Goal: Task Accomplishment & Management: Complete application form

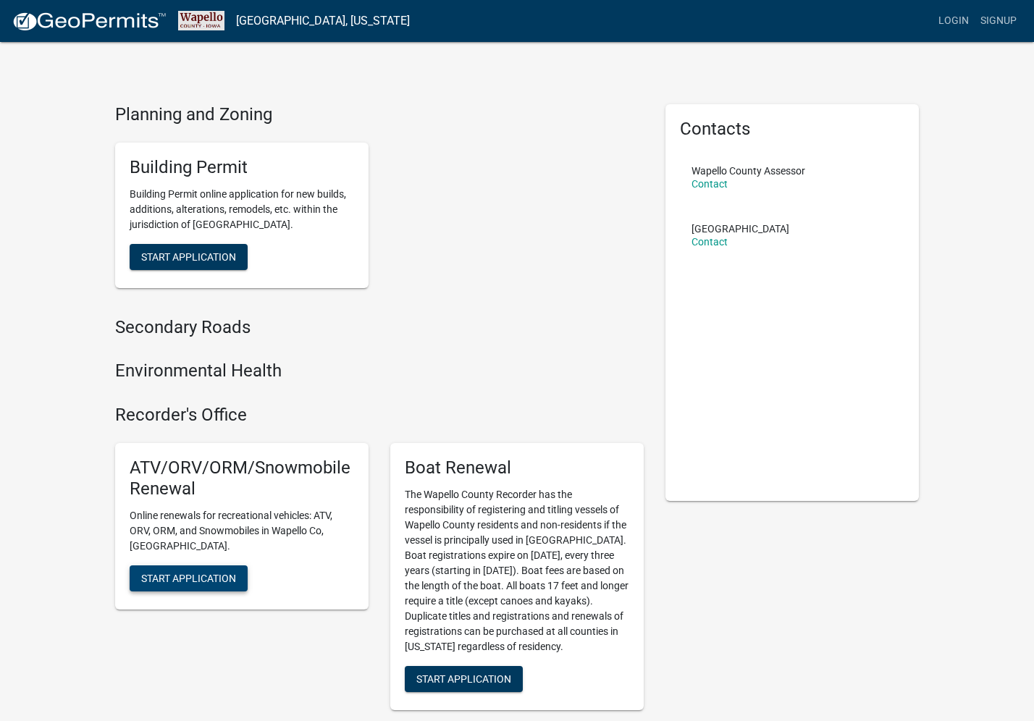
click at [167, 572] on span "Start Application" at bounding box center [188, 578] width 95 height 12
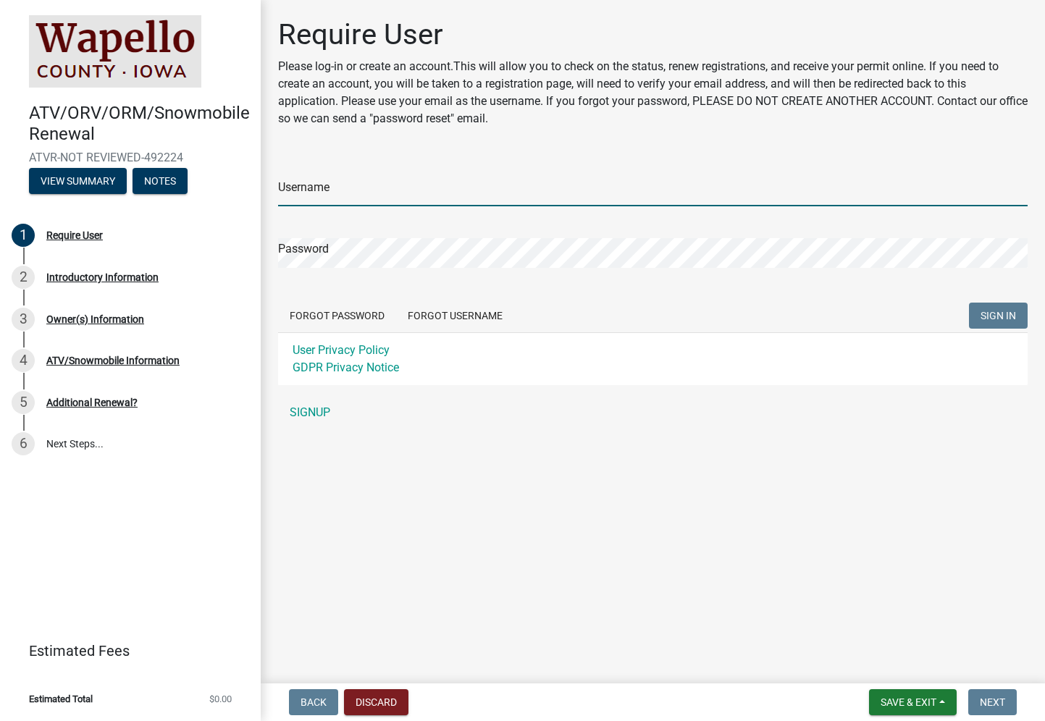
click at [311, 192] on input "Username" at bounding box center [653, 192] width 750 height 30
type input "clindner"
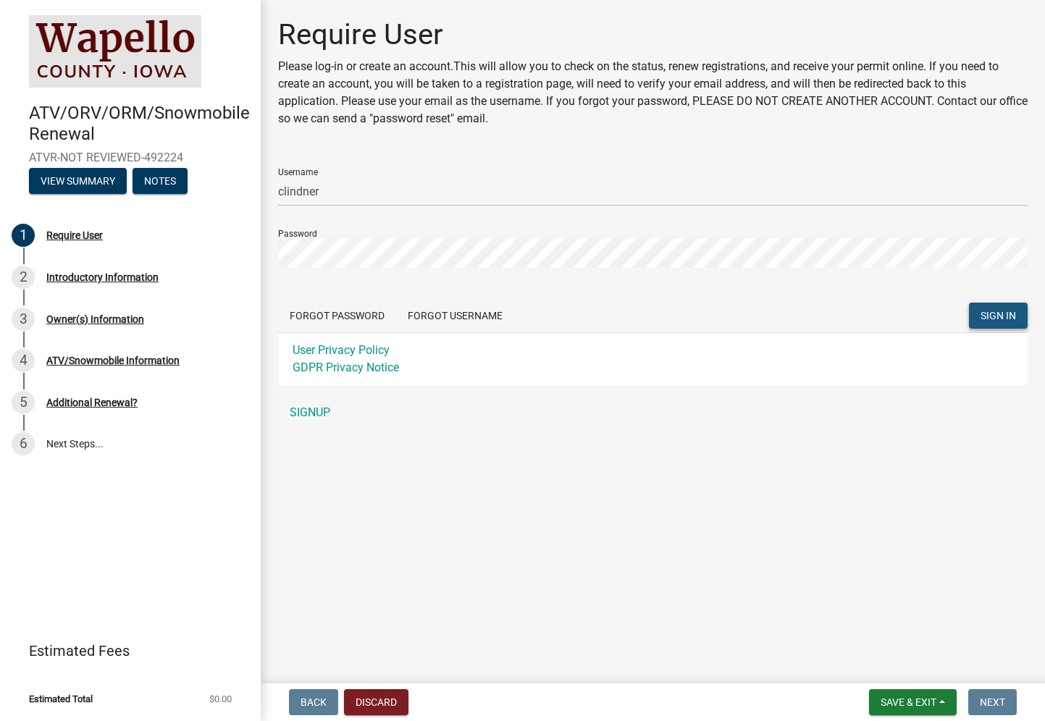
click at [1004, 312] on span "SIGN IN" at bounding box center [998, 316] width 35 height 12
click at [306, 412] on link "SIGNUP" at bounding box center [653, 412] width 750 height 29
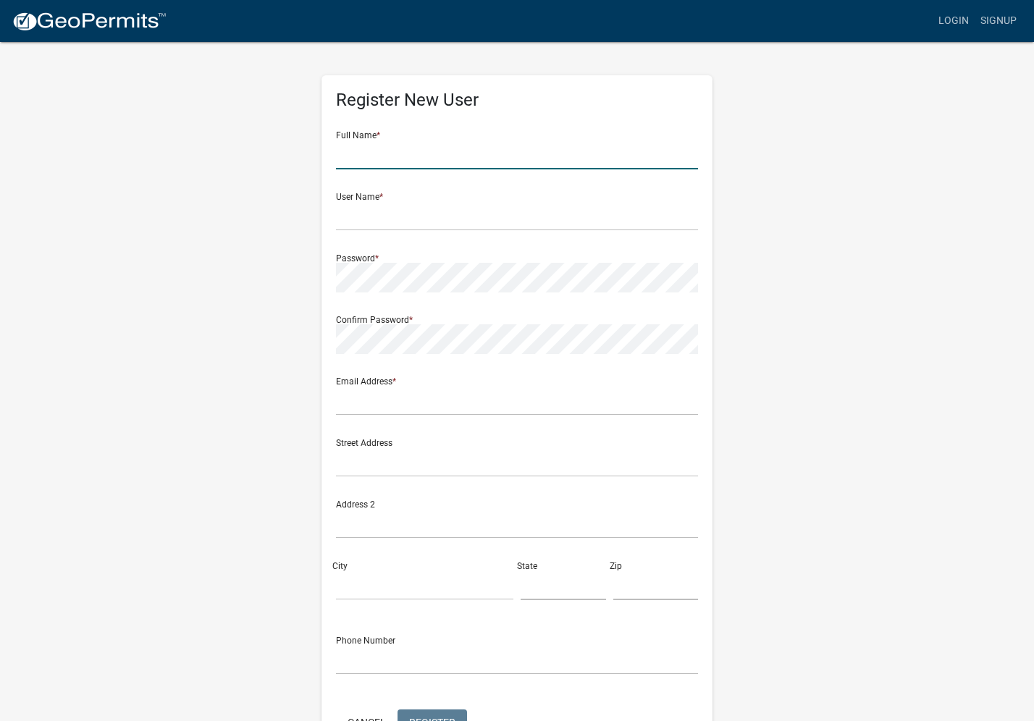
click at [367, 158] on input "text" at bounding box center [517, 155] width 362 height 30
type input "Cardinal CSD"
type input "[EMAIL_ADDRESS][DOMAIN_NAME]"
type input "[STREET_ADDRESS]"
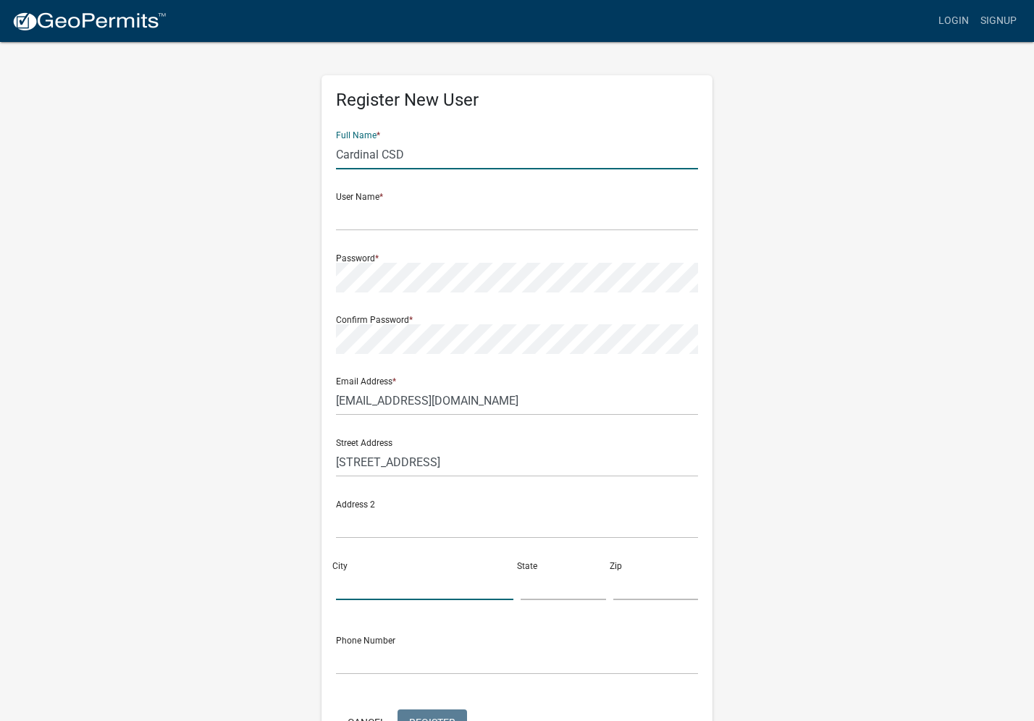
type input "[PERSON_NAME]"
type input "IA"
type input "52554"
type input "6416527531"
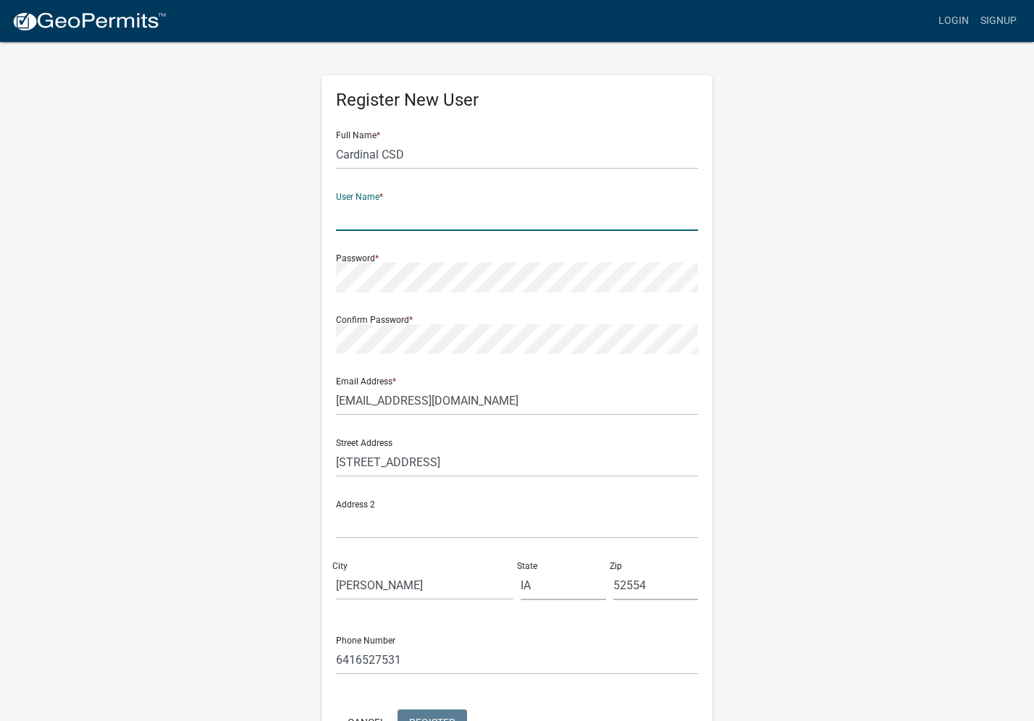
click at [352, 222] on input "text" at bounding box center [517, 216] width 362 height 30
type input "clindner"
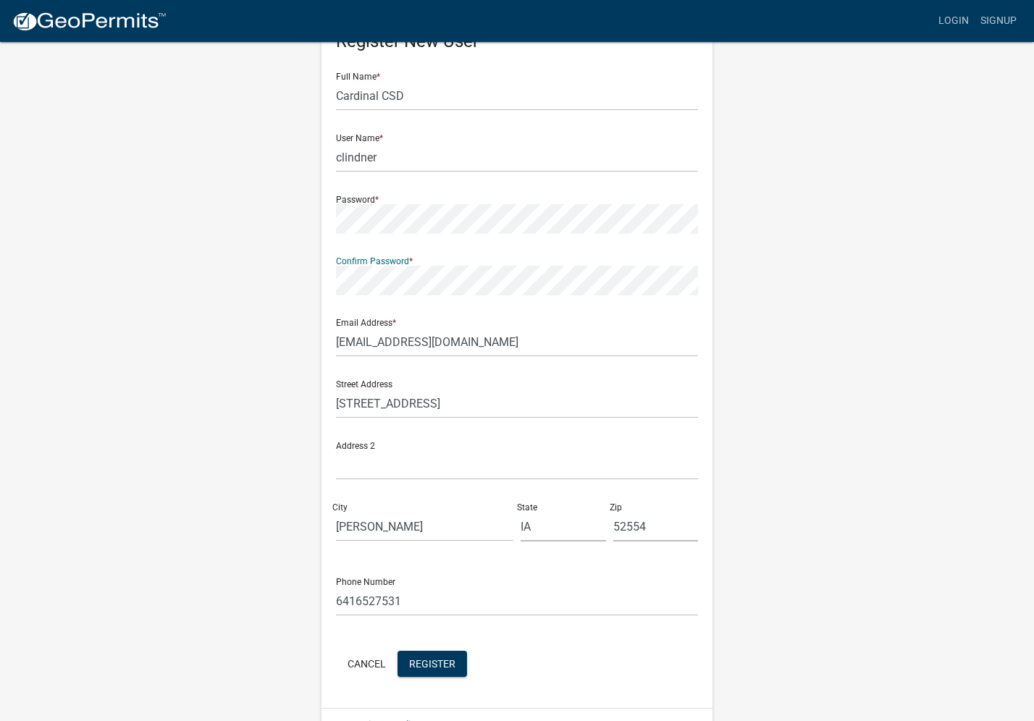
scroll to position [94, 0]
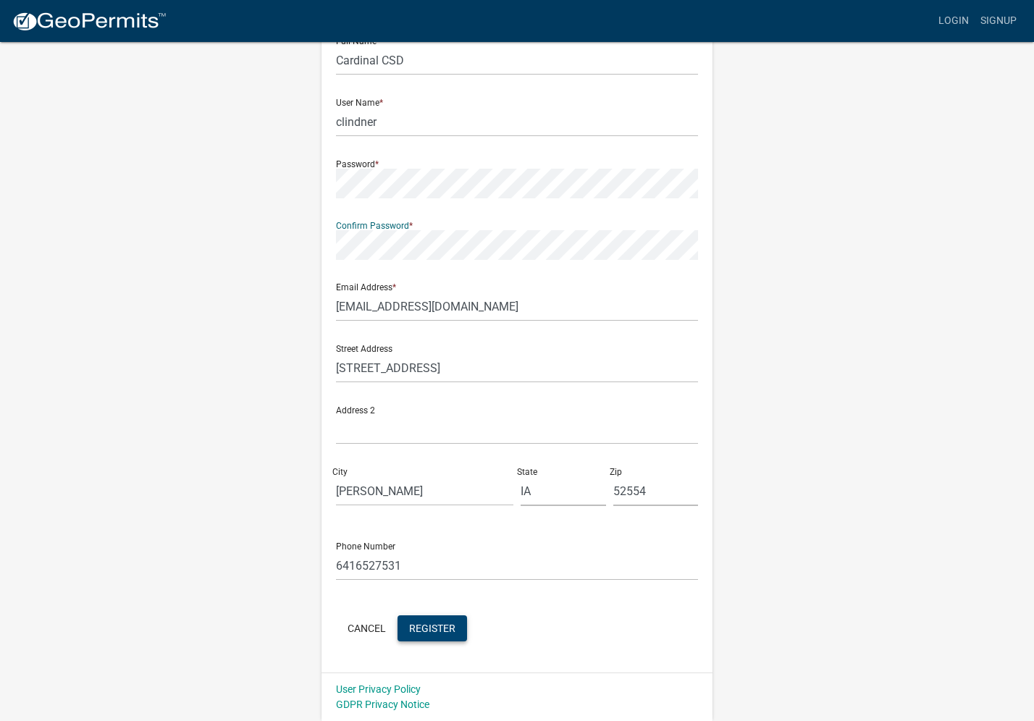
click at [424, 630] on span "Register" at bounding box center [432, 628] width 46 height 12
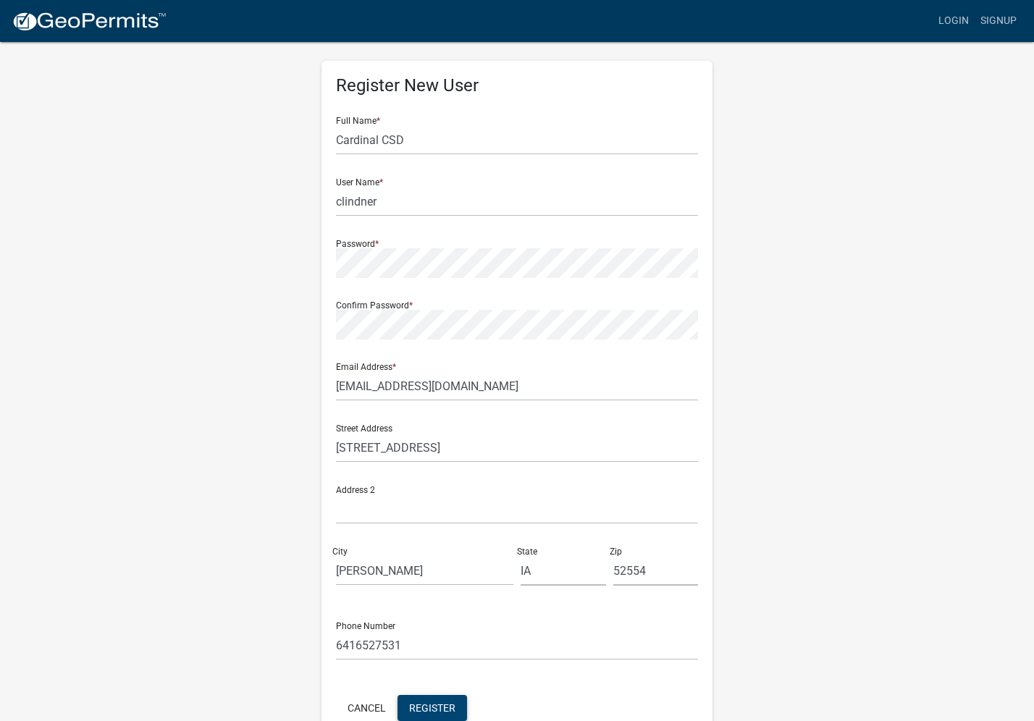
scroll to position [0, 0]
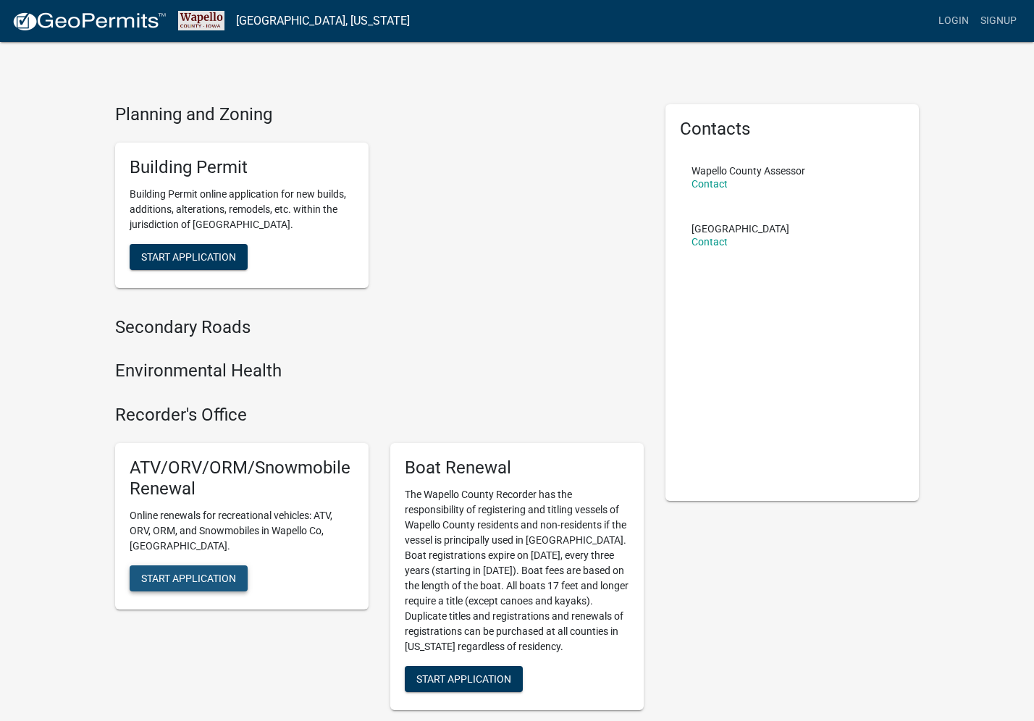
click at [157, 572] on span "Start Application" at bounding box center [188, 578] width 95 height 12
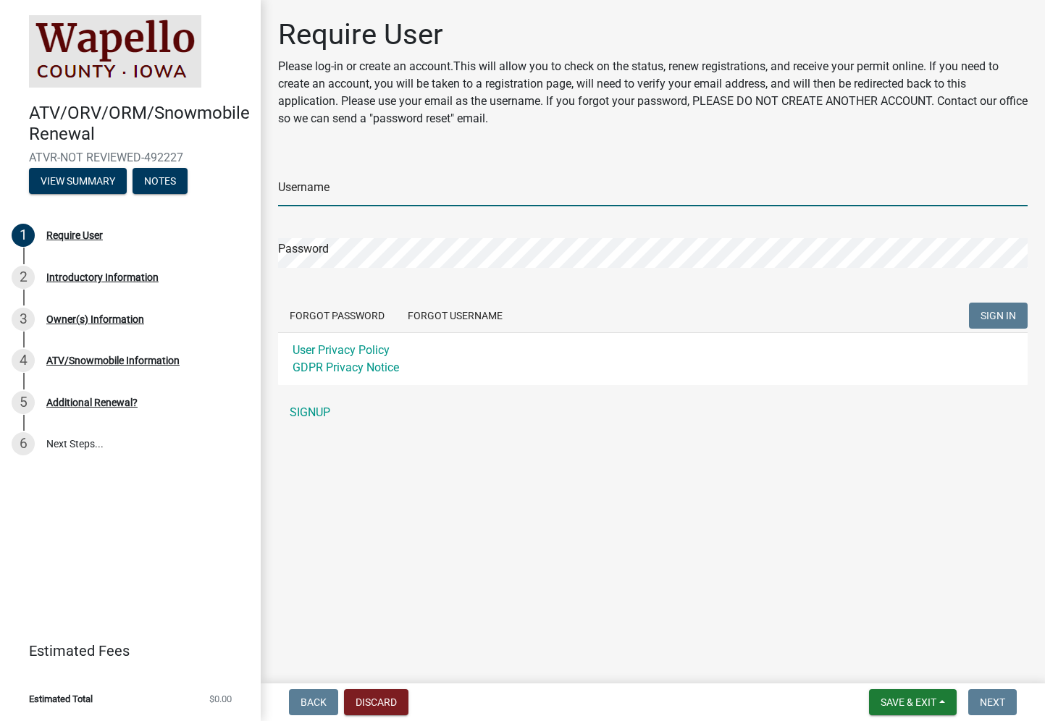
click at [323, 184] on input "Username" at bounding box center [653, 192] width 750 height 30
type input "clindner"
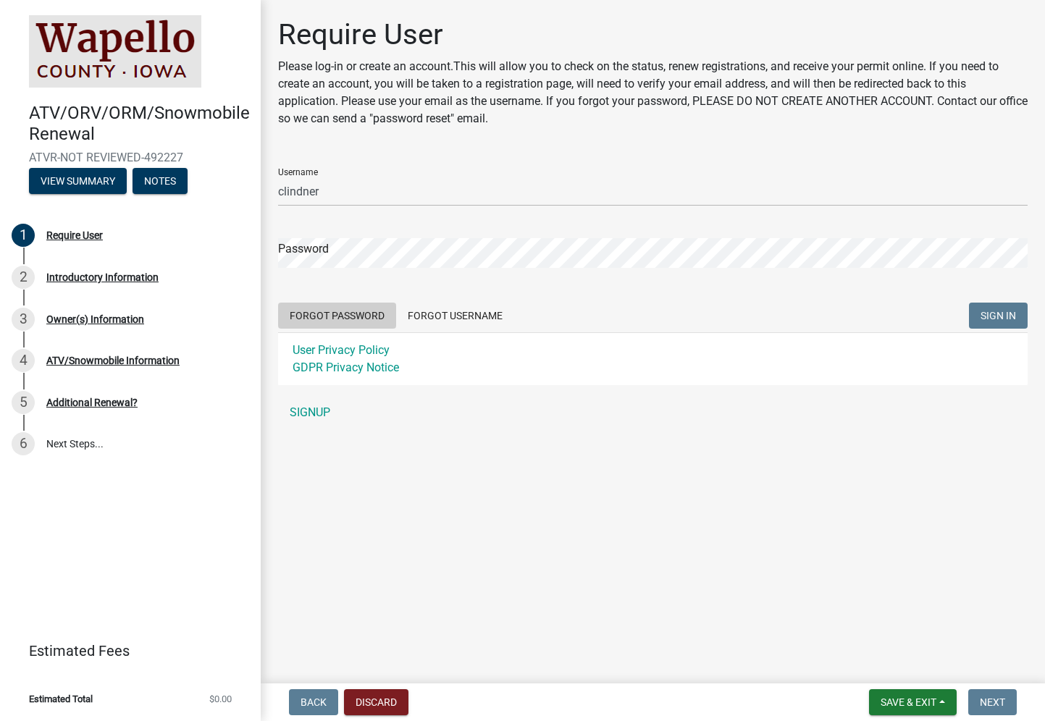
click at [331, 312] on button "Forgot Password" at bounding box center [337, 316] width 118 height 26
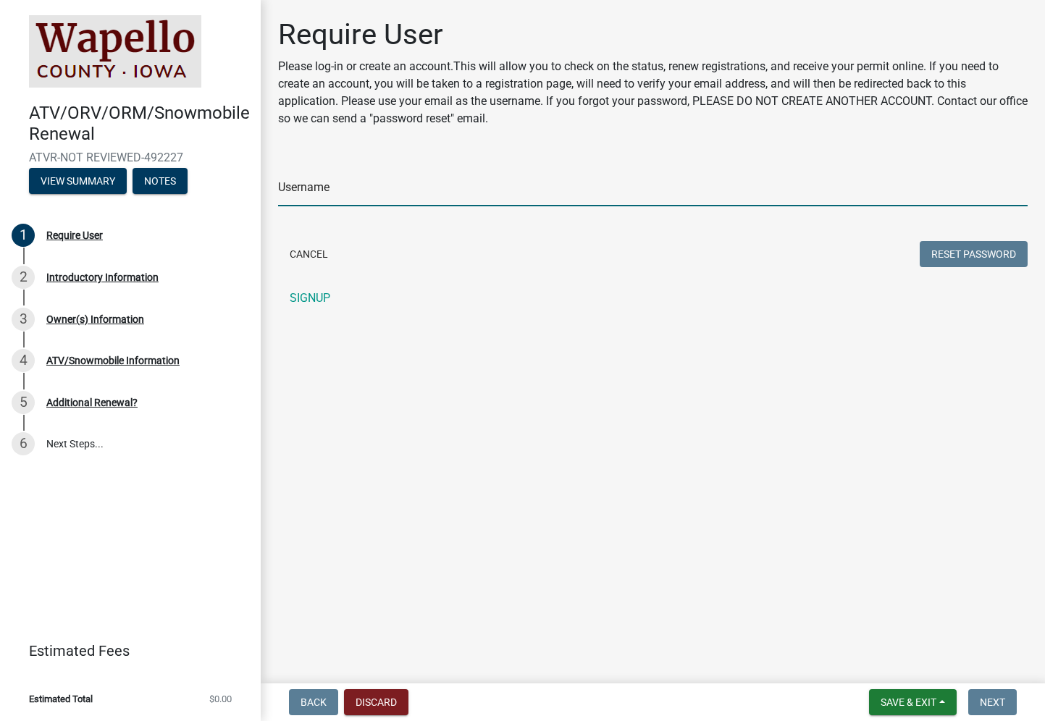
click at [316, 186] on input "Username" at bounding box center [653, 192] width 750 height 30
type input "clindner"
click at [976, 251] on button "Reset Password" at bounding box center [974, 254] width 108 height 26
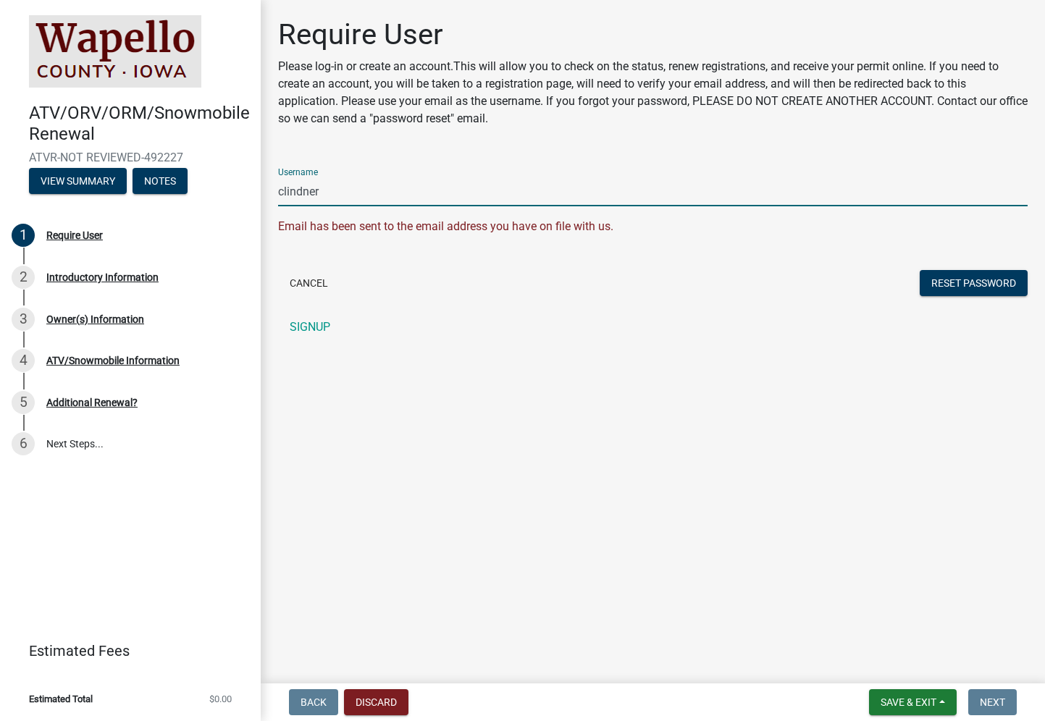
drag, startPoint x: 333, startPoint y: 191, endPoint x: 253, endPoint y: 193, distance: 79.7
click at [253, 193] on div "ATV/ORV/ORM/Snowmobile Renewal ATVR-NOT REVIEWED-492227 View Summary Notes 1 Re…" at bounding box center [522, 360] width 1045 height 721
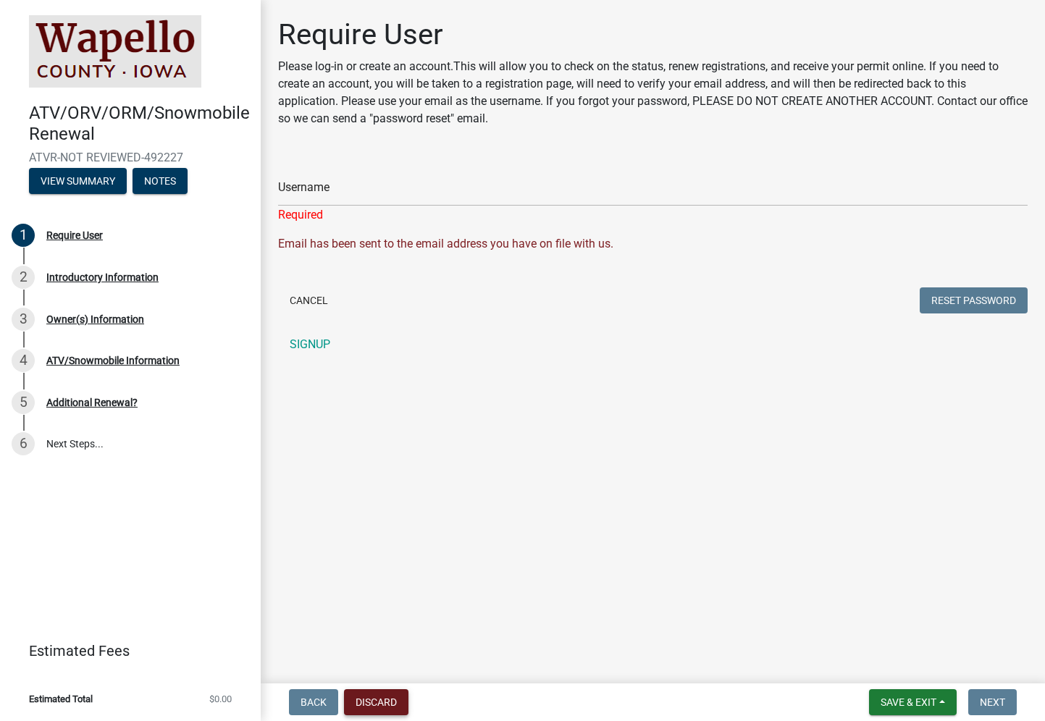
click at [364, 703] on button "Discard" at bounding box center [376, 702] width 64 height 26
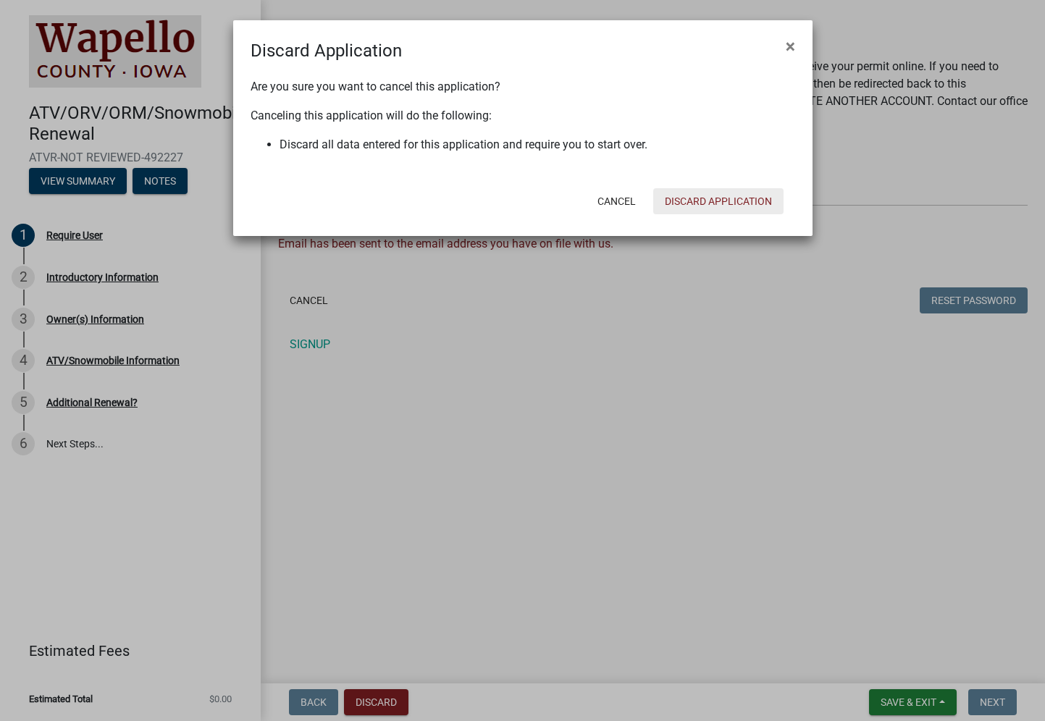
click at [723, 204] on button "Discard Application" at bounding box center [718, 201] width 130 height 26
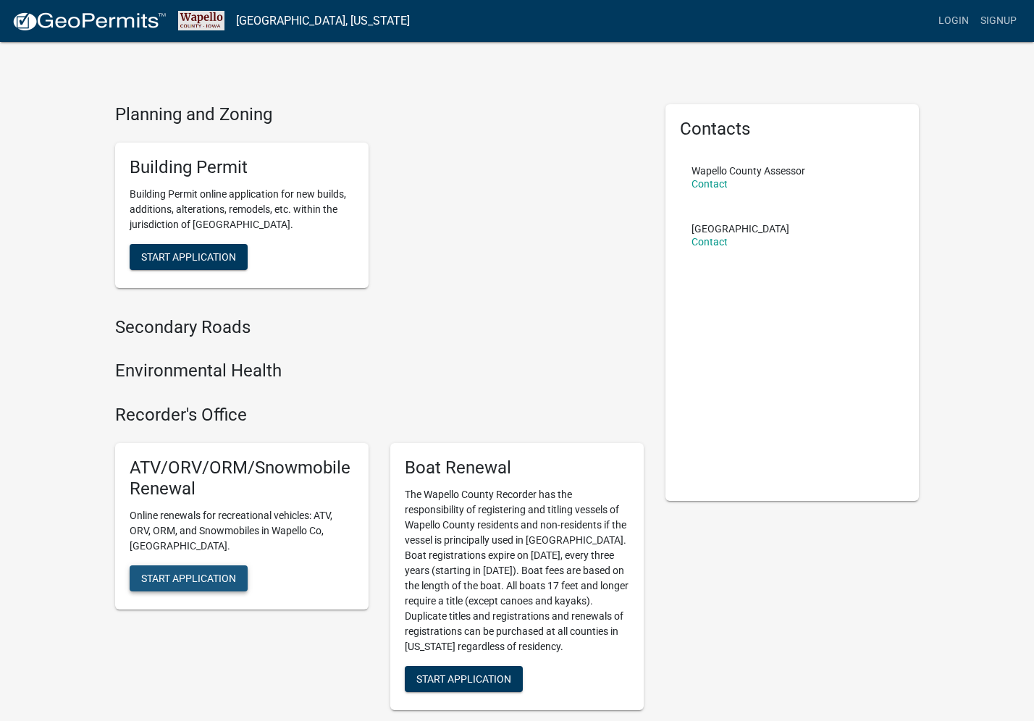
click at [148, 572] on span "Start Application" at bounding box center [188, 578] width 95 height 12
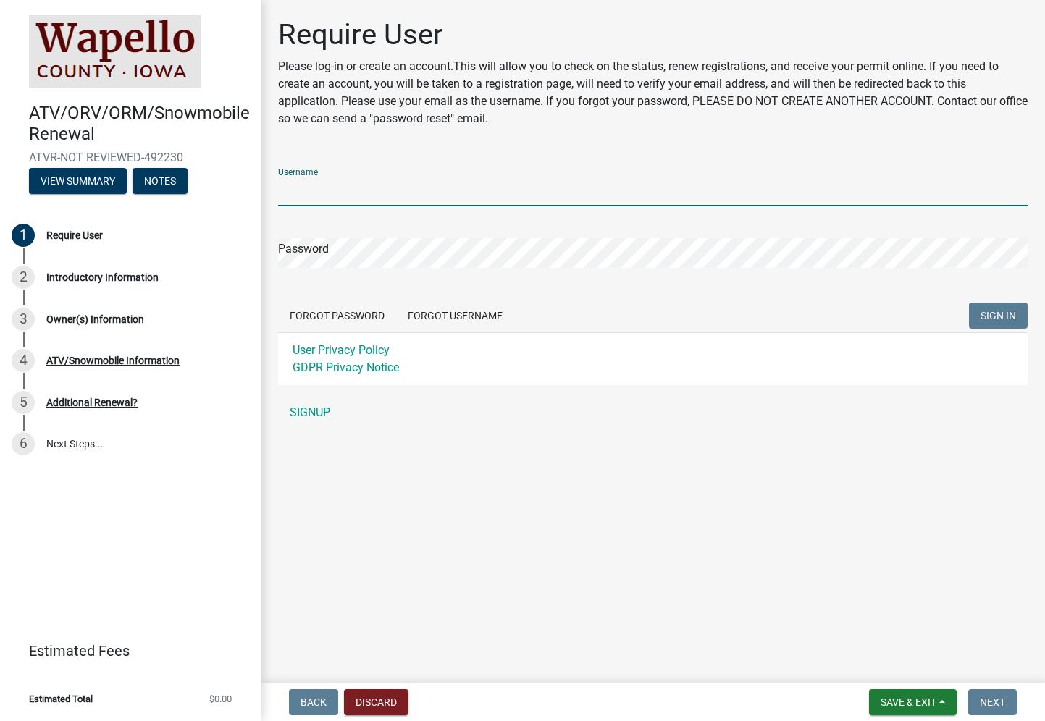
click at [356, 196] on input "Username" at bounding box center [653, 192] width 750 height 30
type input "Cardinal"
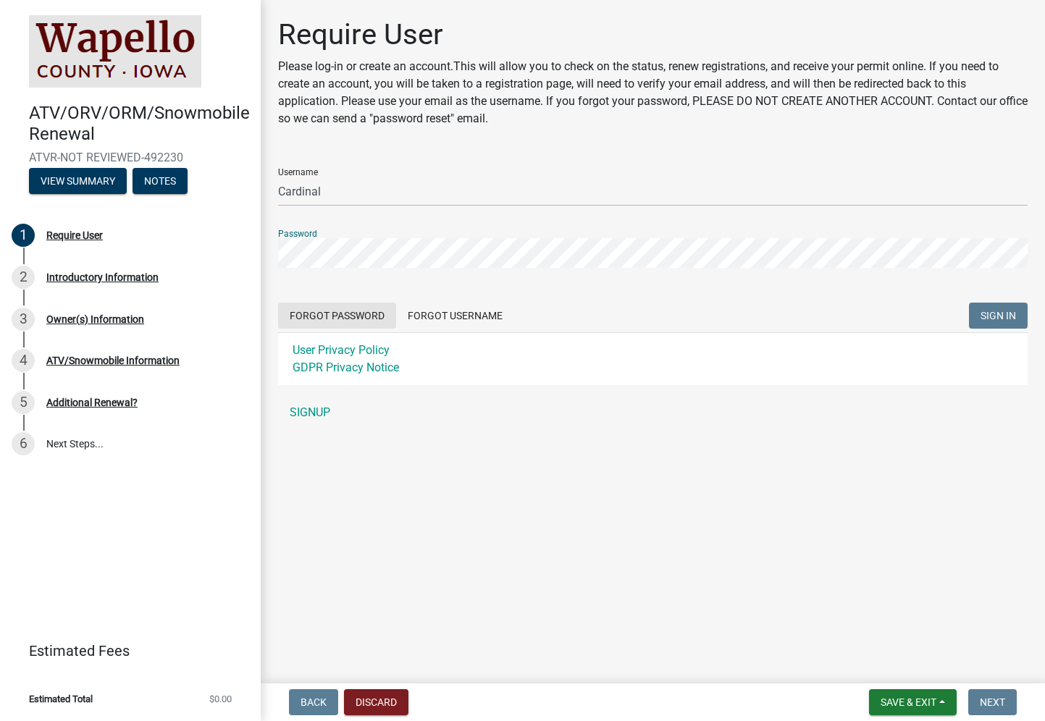
click at [347, 315] on form "Username Cardinal Password Forgot Password Forgot Username SIGN IN User Privacy…" at bounding box center [653, 270] width 750 height 229
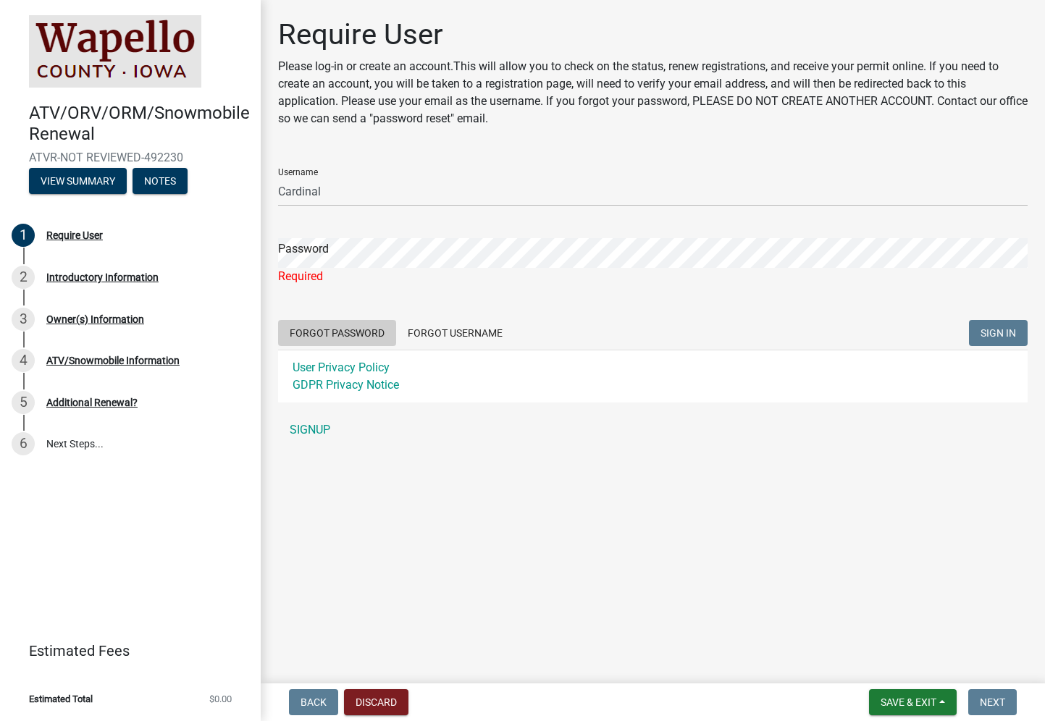
click at [317, 330] on button "Forgot Password" at bounding box center [337, 333] width 118 height 26
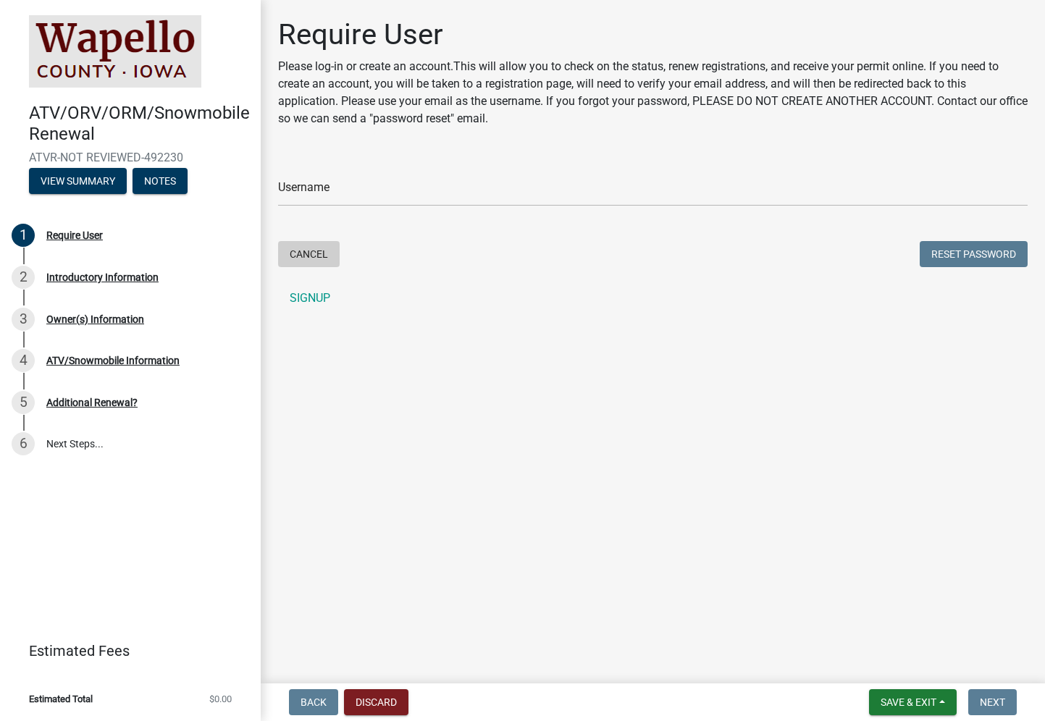
click at [303, 254] on button "Cancel" at bounding box center [309, 254] width 62 height 26
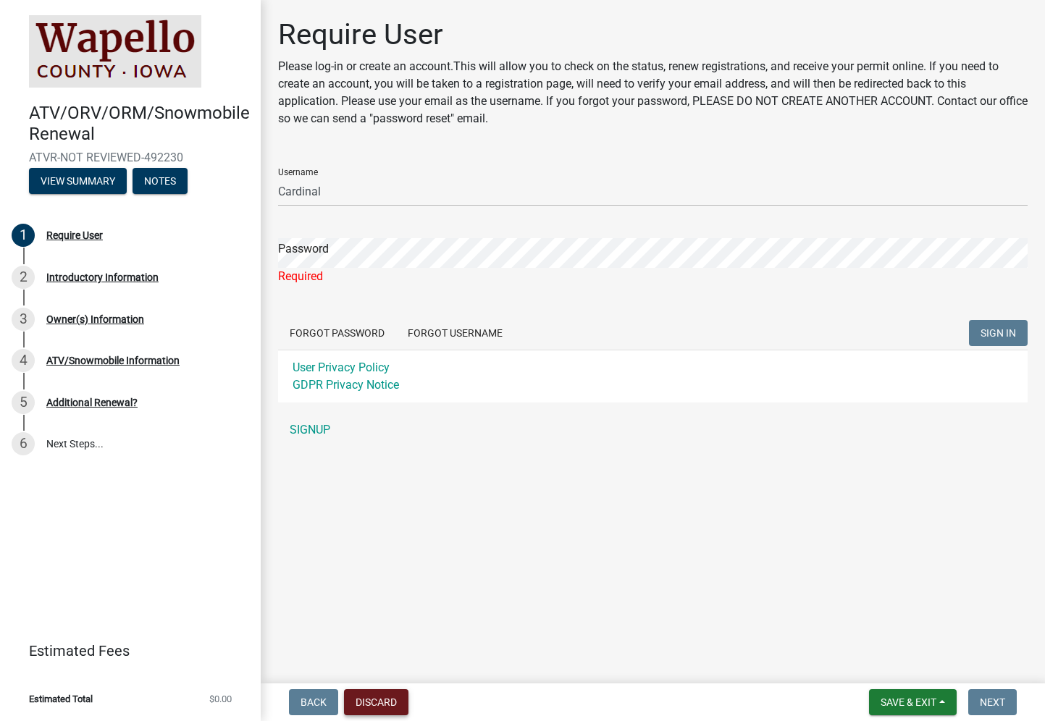
click at [377, 704] on button "Discard" at bounding box center [376, 702] width 64 height 26
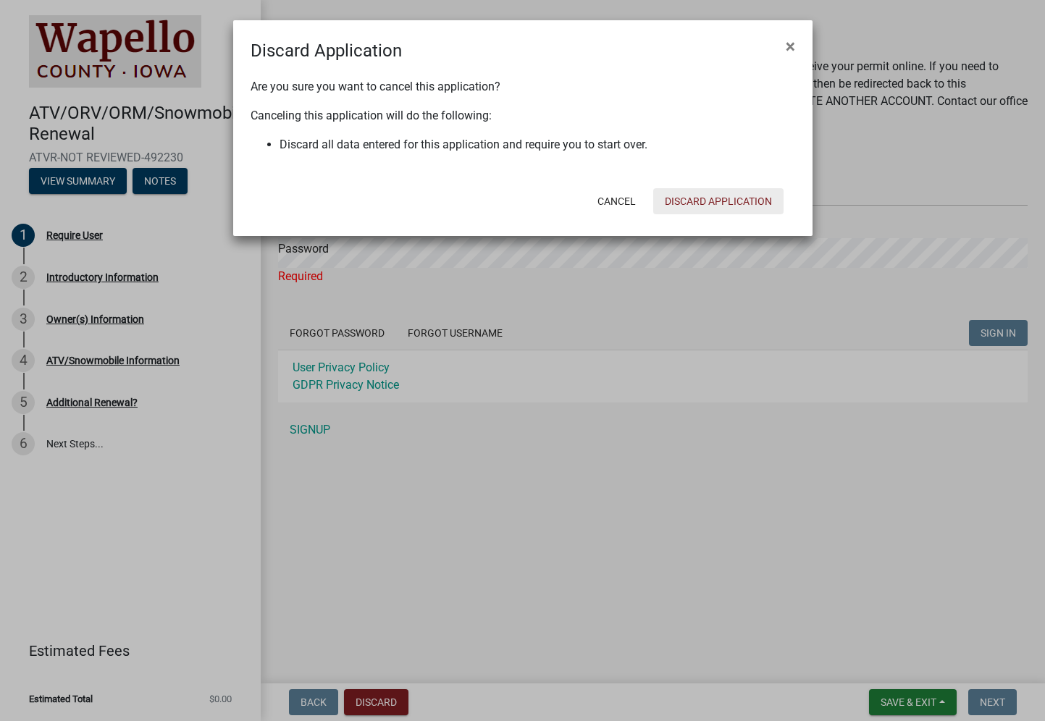
click at [731, 200] on button "Discard Application" at bounding box center [718, 201] width 130 height 26
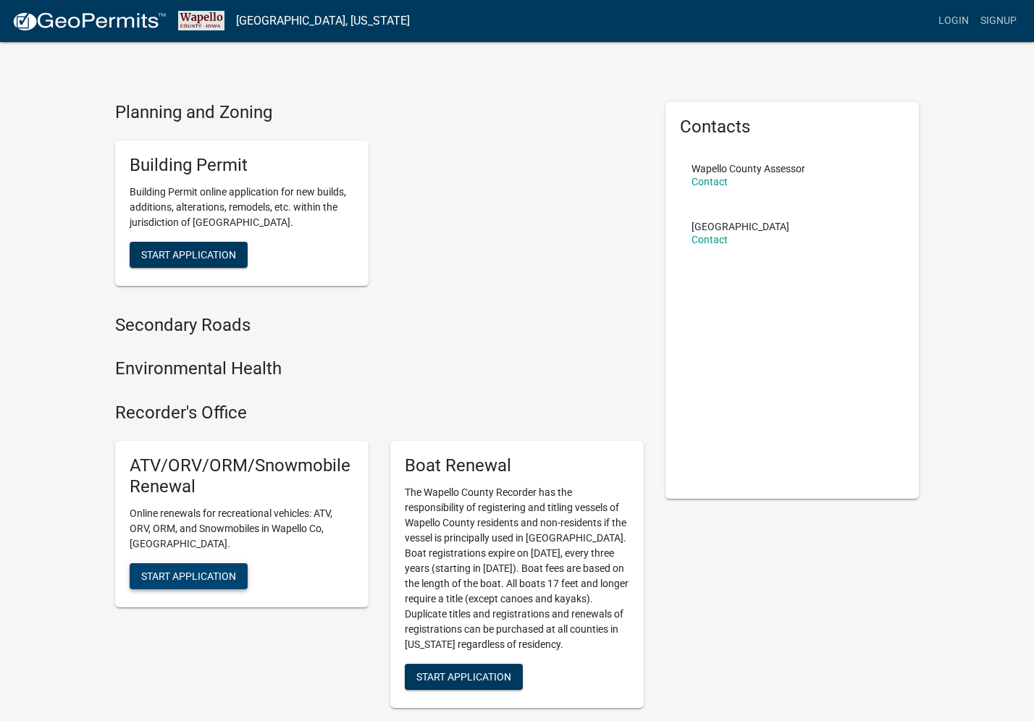
scroll to position [4, 0]
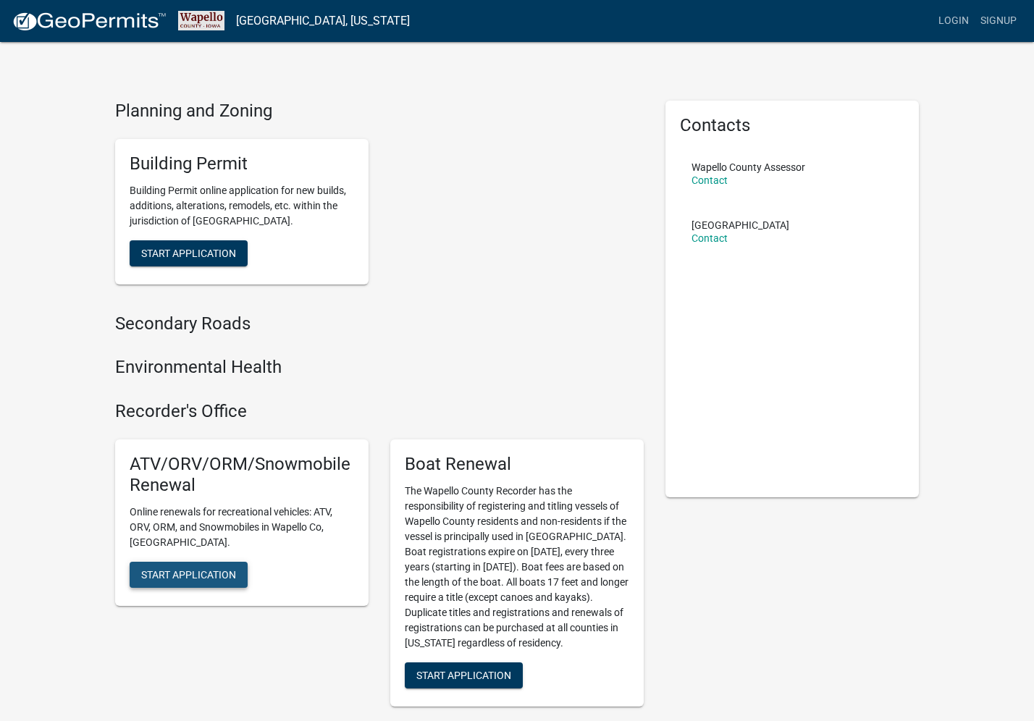
click at [162, 569] on span "Start Application" at bounding box center [188, 575] width 95 height 12
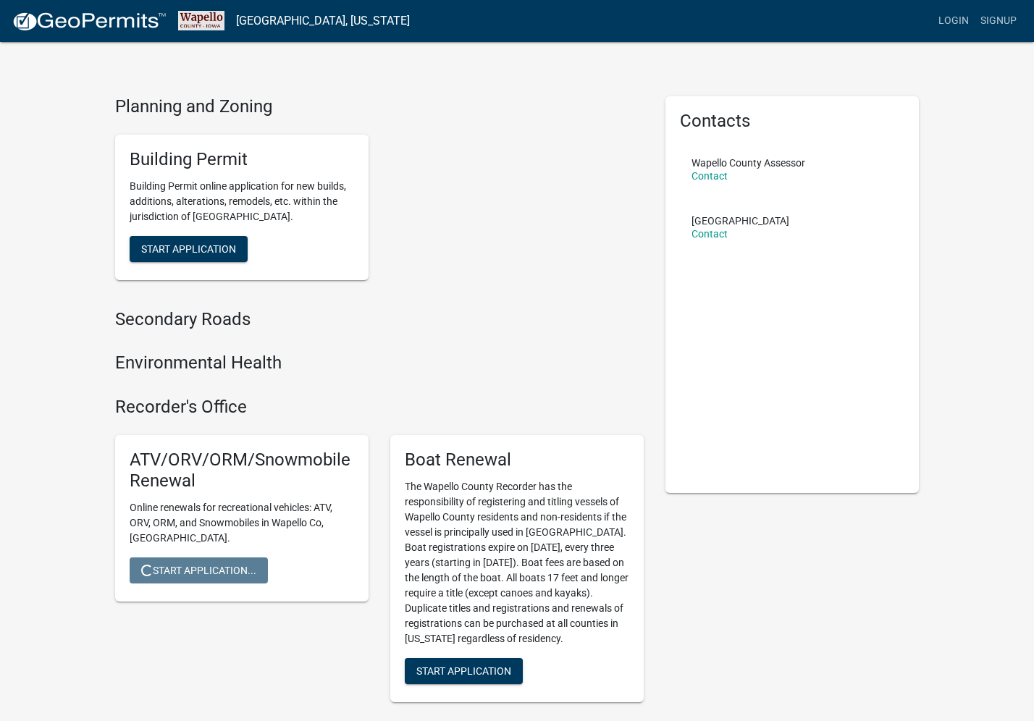
scroll to position [8, 0]
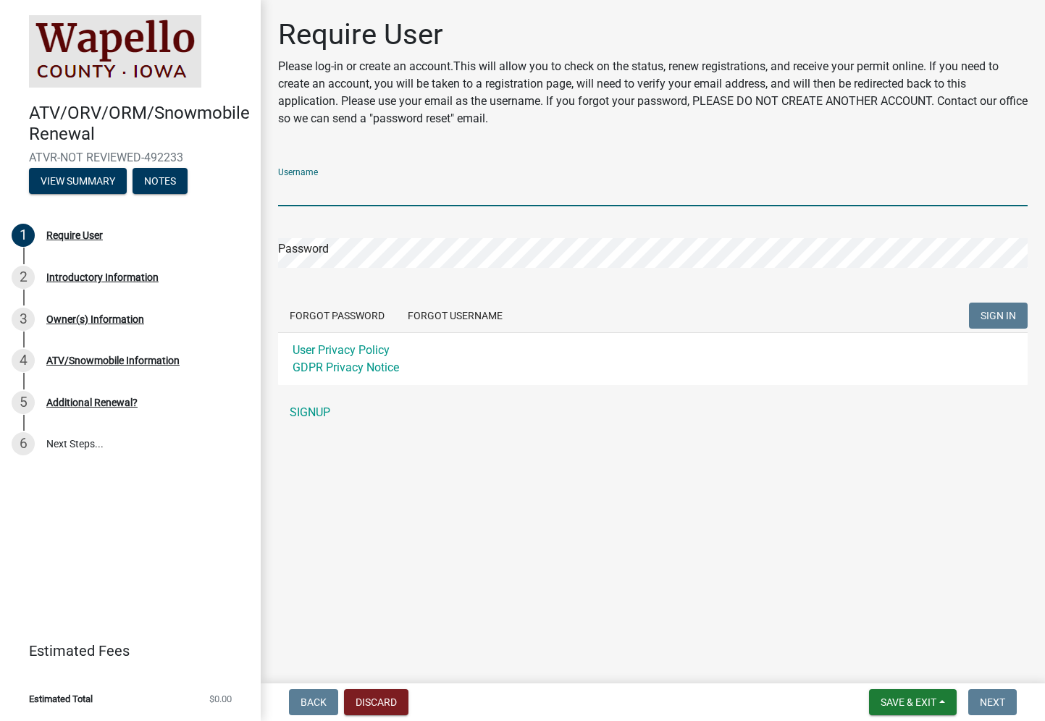
click at [319, 196] on input "Username" at bounding box center [653, 192] width 750 height 30
type input "Cardinal"
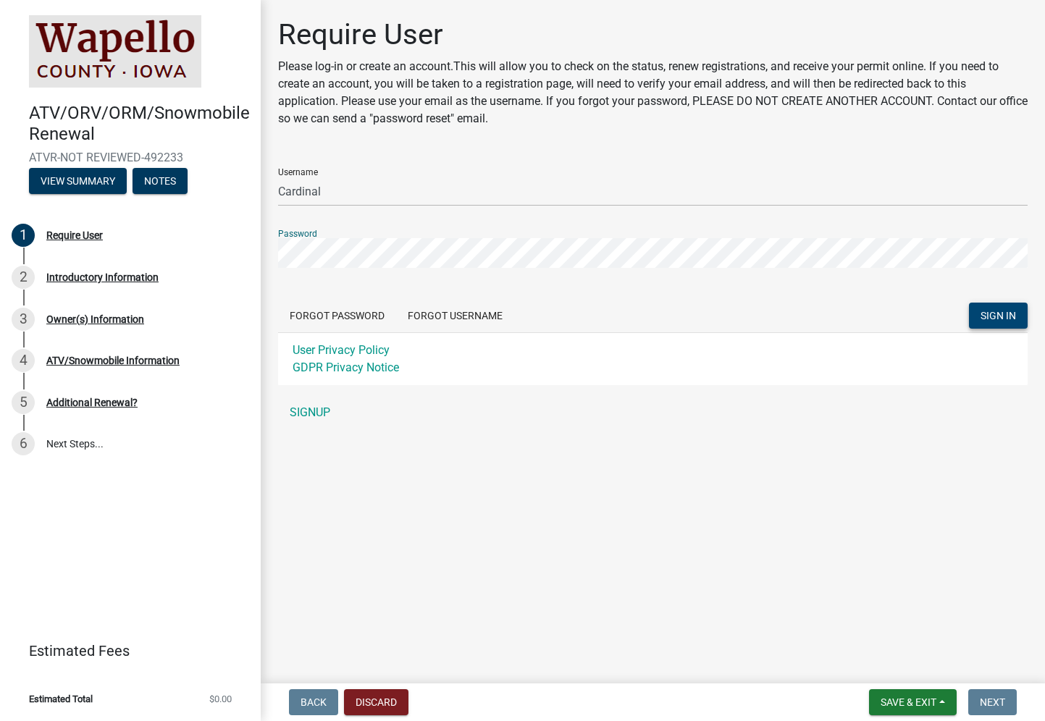
click at [1006, 314] on span "SIGN IN" at bounding box center [998, 316] width 35 height 12
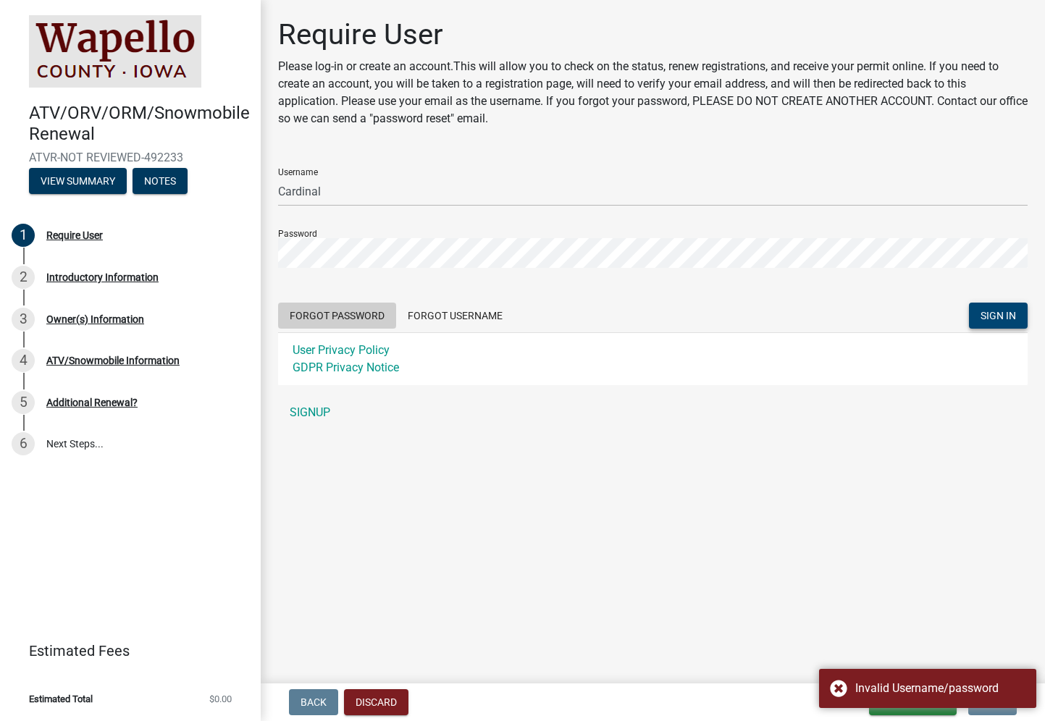
click at [330, 314] on button "Forgot Password" at bounding box center [337, 316] width 118 height 26
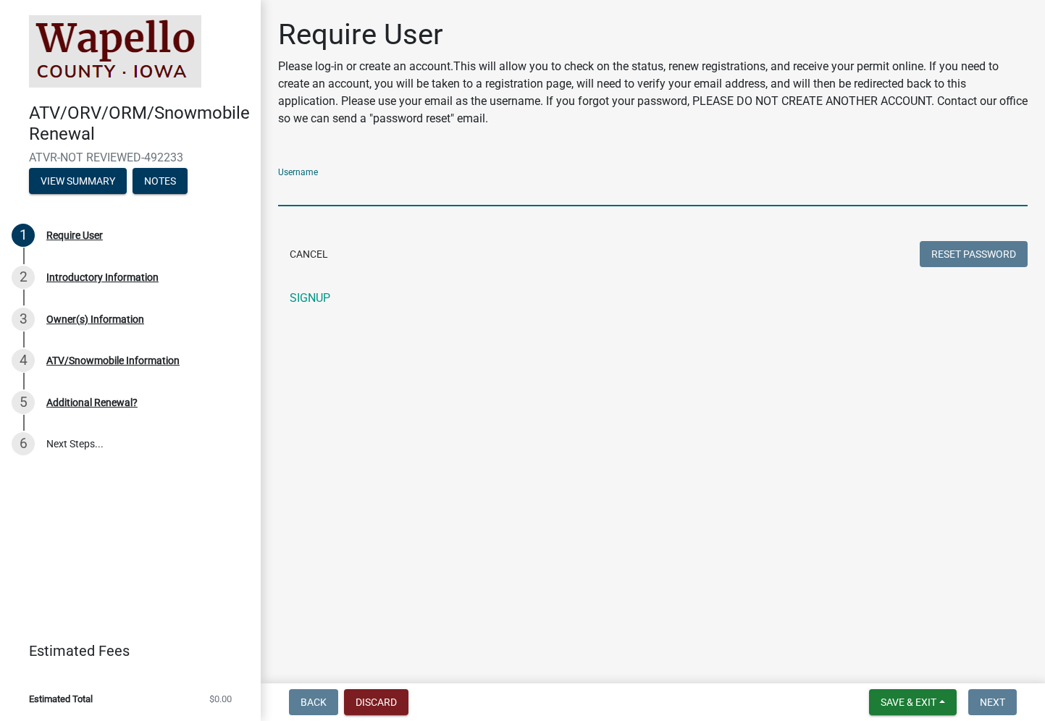
click at [318, 201] on input "Username" at bounding box center [653, 192] width 750 height 30
type input "Cardinal"
click at [982, 250] on button "Reset Password" at bounding box center [974, 254] width 108 height 26
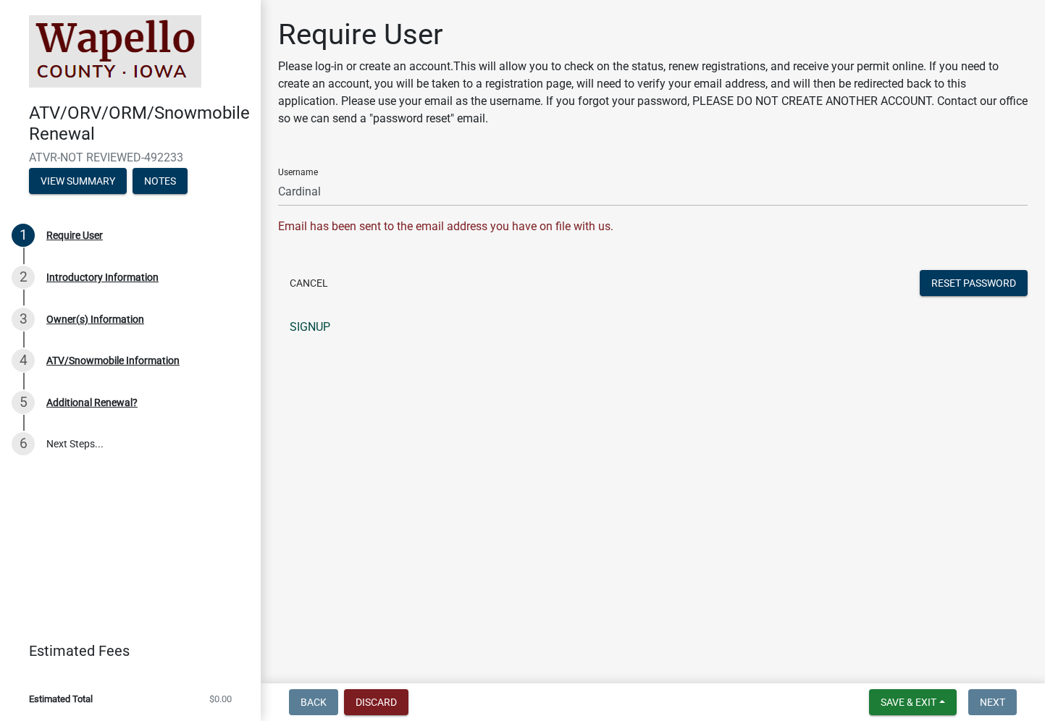
click at [303, 324] on link "SIGNUP" at bounding box center [653, 327] width 750 height 29
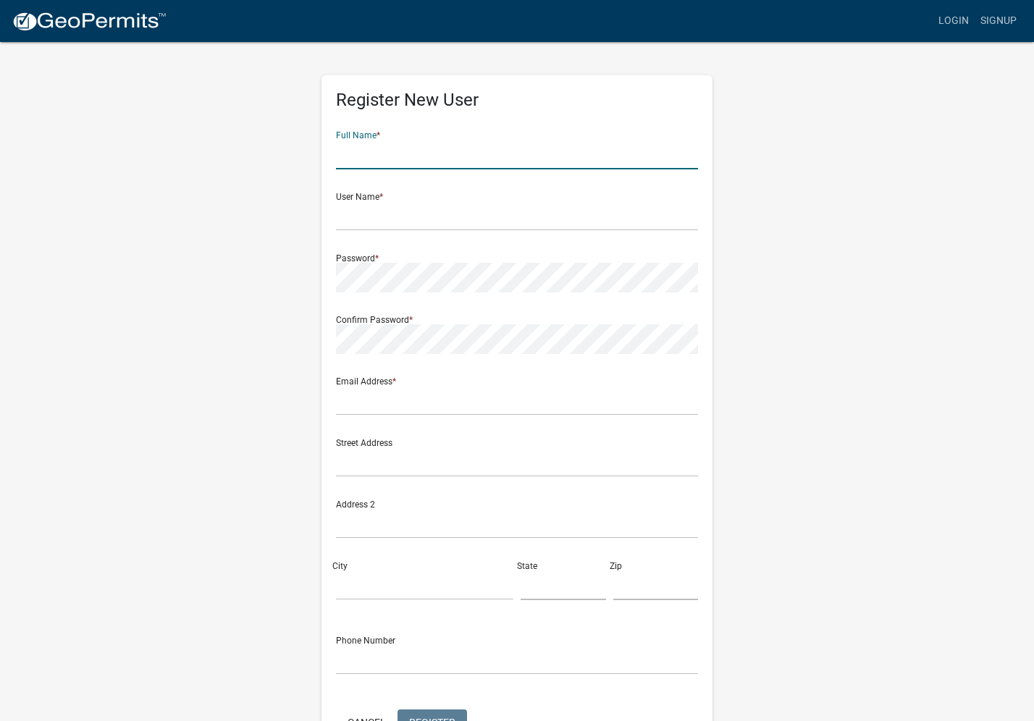
click at [361, 159] on input "text" at bounding box center [517, 155] width 362 height 30
type input "Cardinal CSD"
type input "[EMAIL_ADDRESS][DOMAIN_NAME]"
type input "[STREET_ADDRESS]"
type input "[PERSON_NAME]"
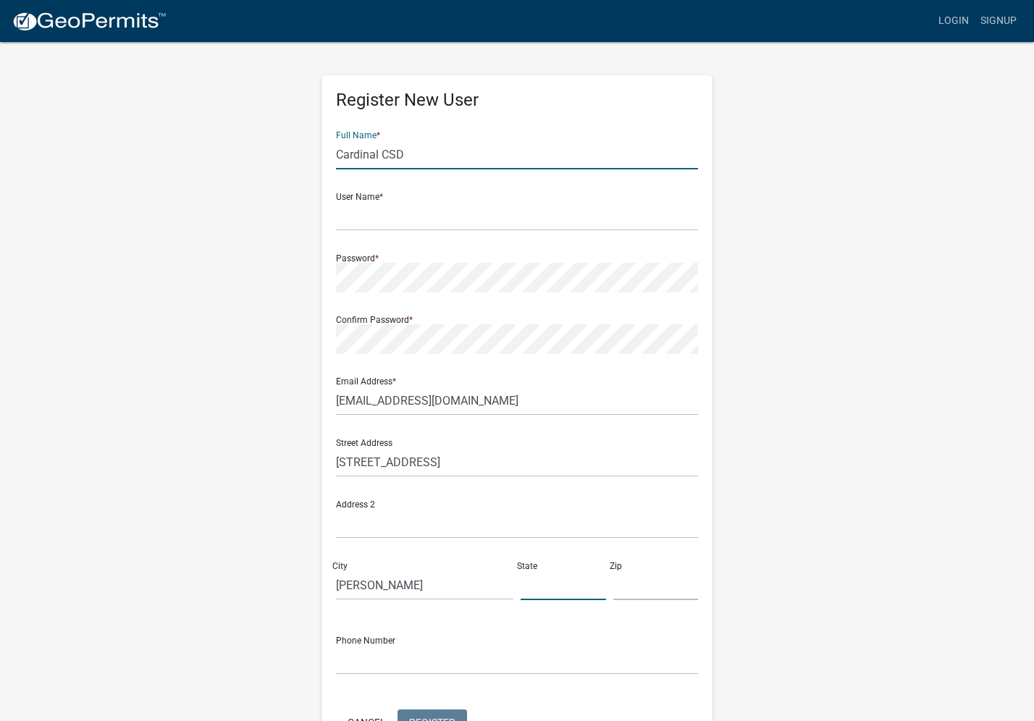
type input "IA"
type input "52554"
type input "6416527531"
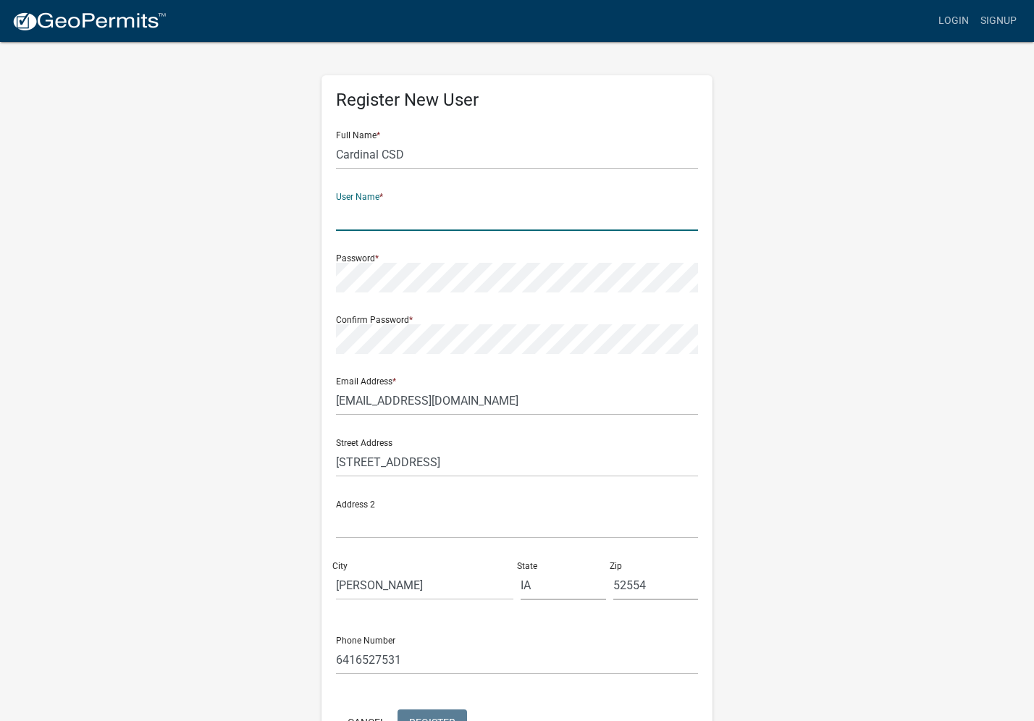
click at [364, 217] on input "text" at bounding box center [517, 216] width 362 height 30
type input "Cardinal"
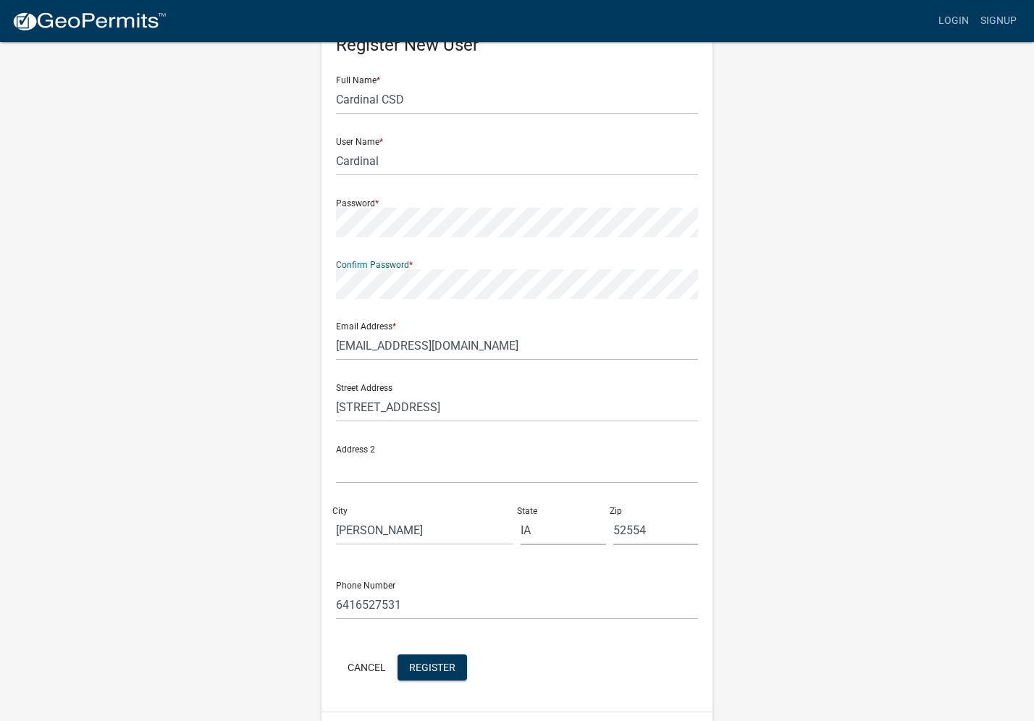
scroll to position [94, 0]
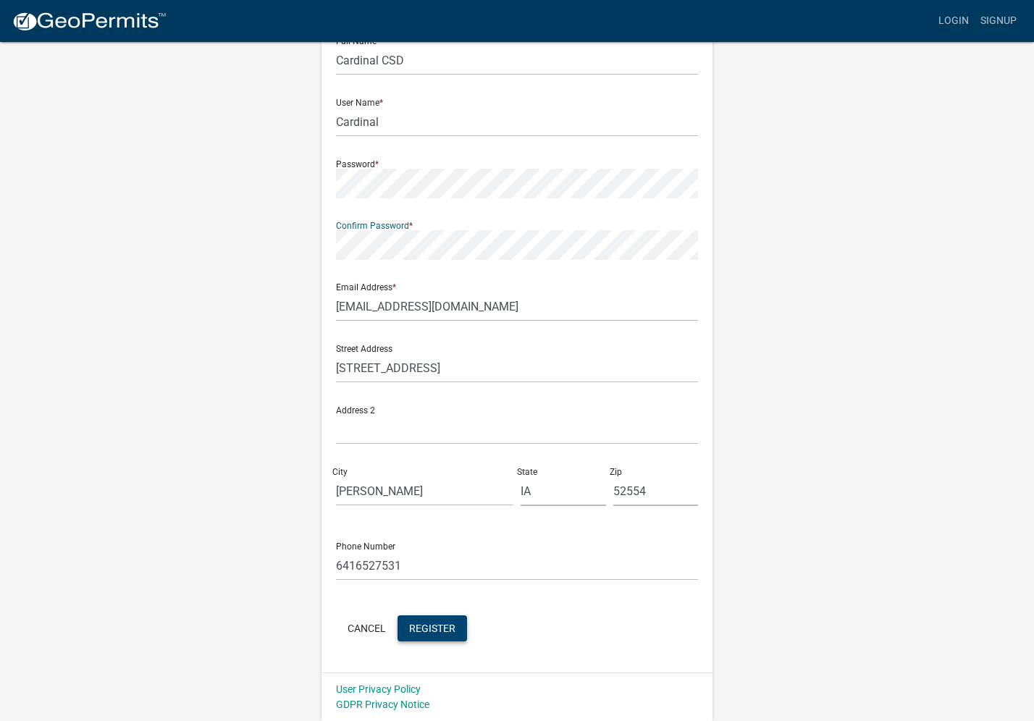
click at [431, 630] on span "Register" at bounding box center [432, 628] width 46 height 12
click at [360, 630] on button "Cancel" at bounding box center [367, 629] width 62 height 26
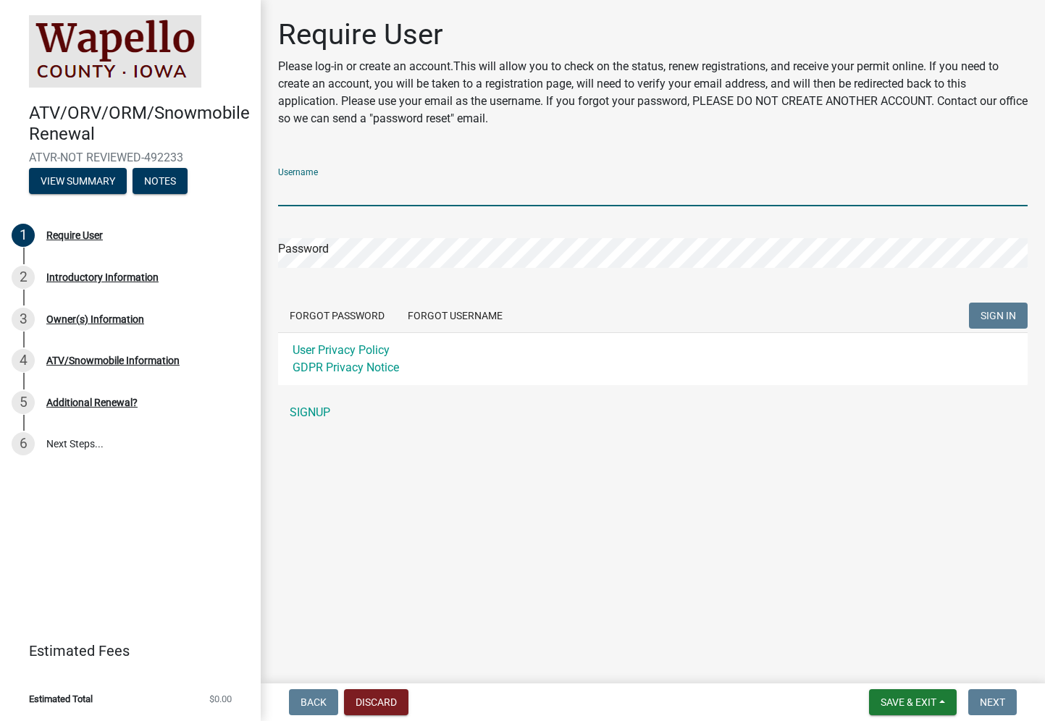
click at [305, 196] on input "Username" at bounding box center [653, 192] width 750 height 30
type input "Cardinal"
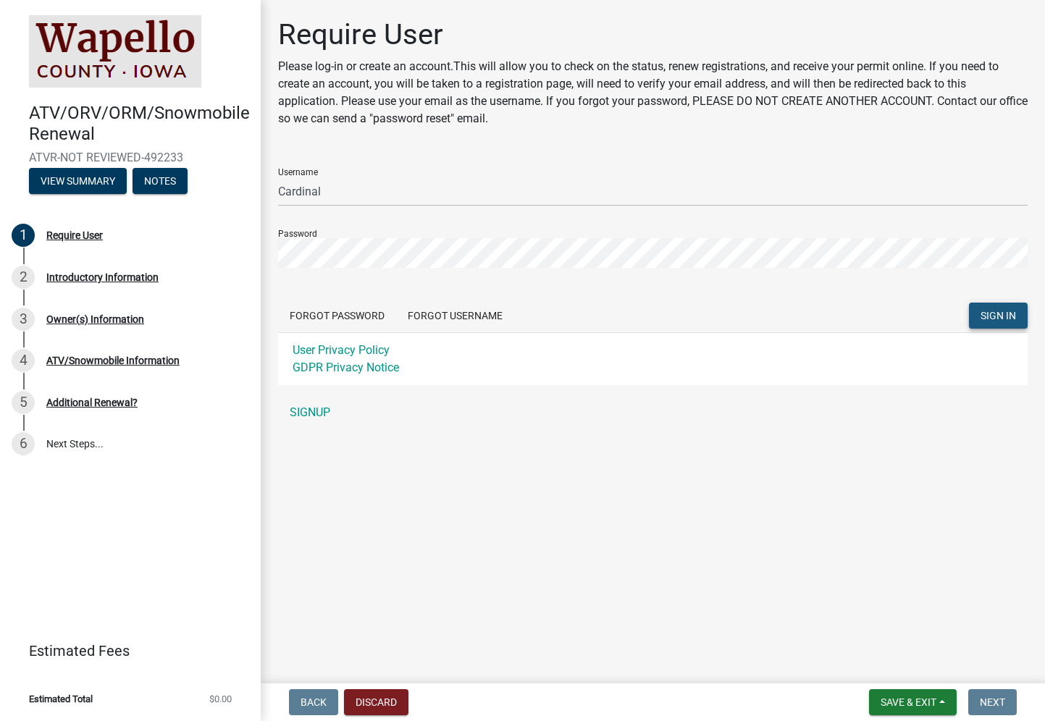
click at [1007, 316] on span "SIGN IN" at bounding box center [998, 316] width 35 height 12
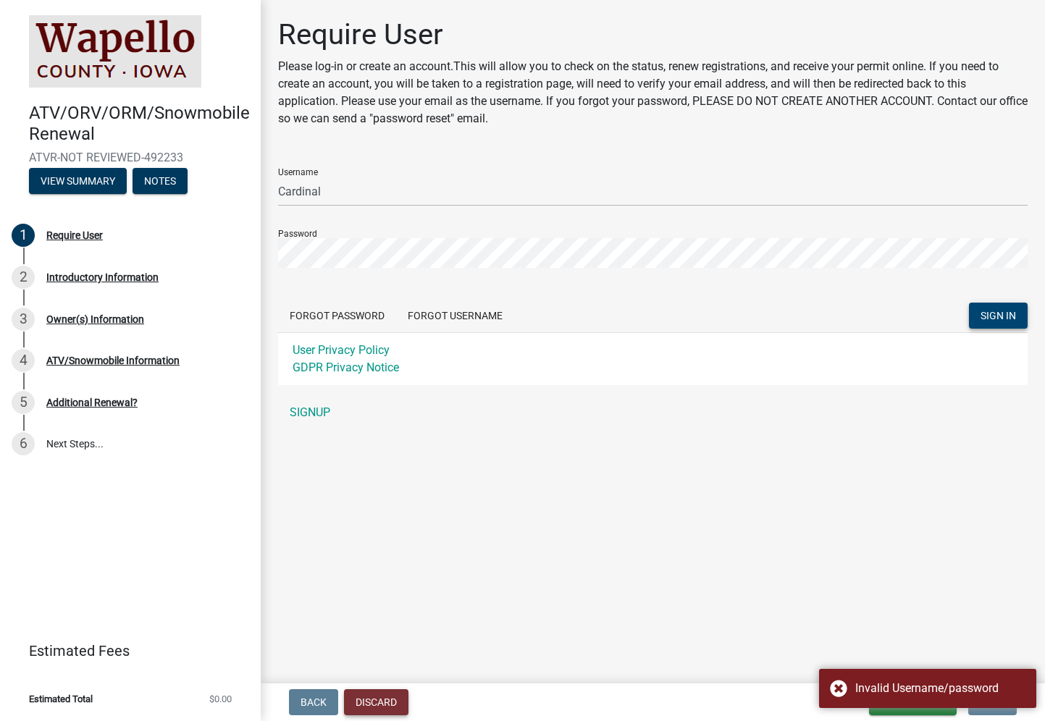
click at [358, 700] on button "Discard" at bounding box center [376, 702] width 64 height 26
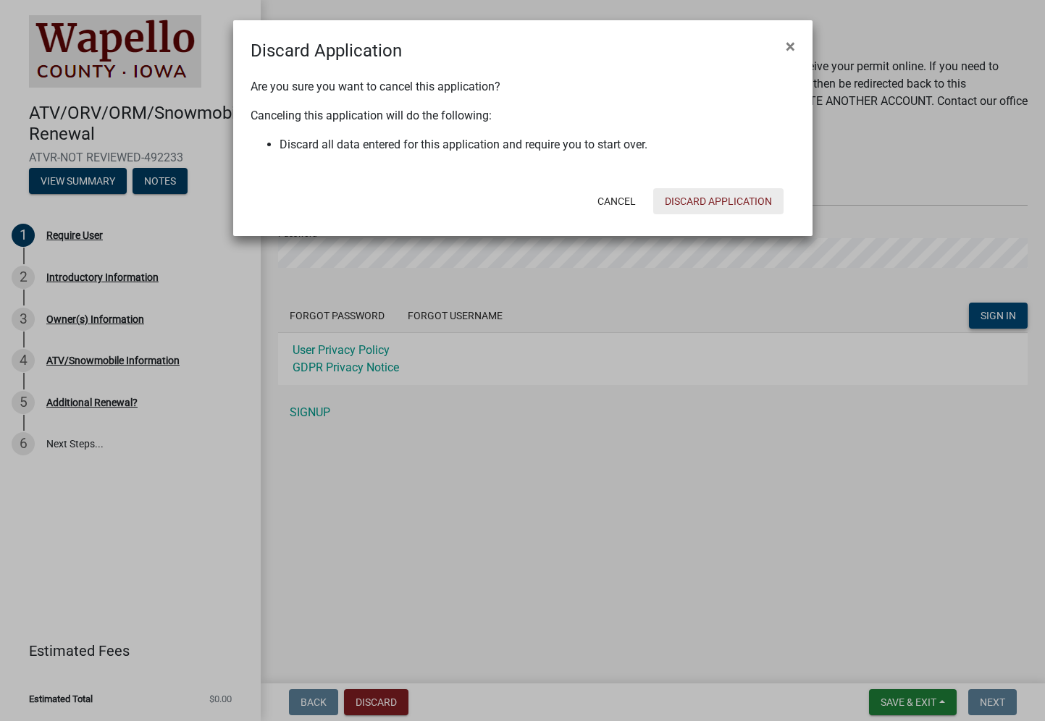
click at [702, 196] on button "Discard Application" at bounding box center [718, 201] width 130 height 26
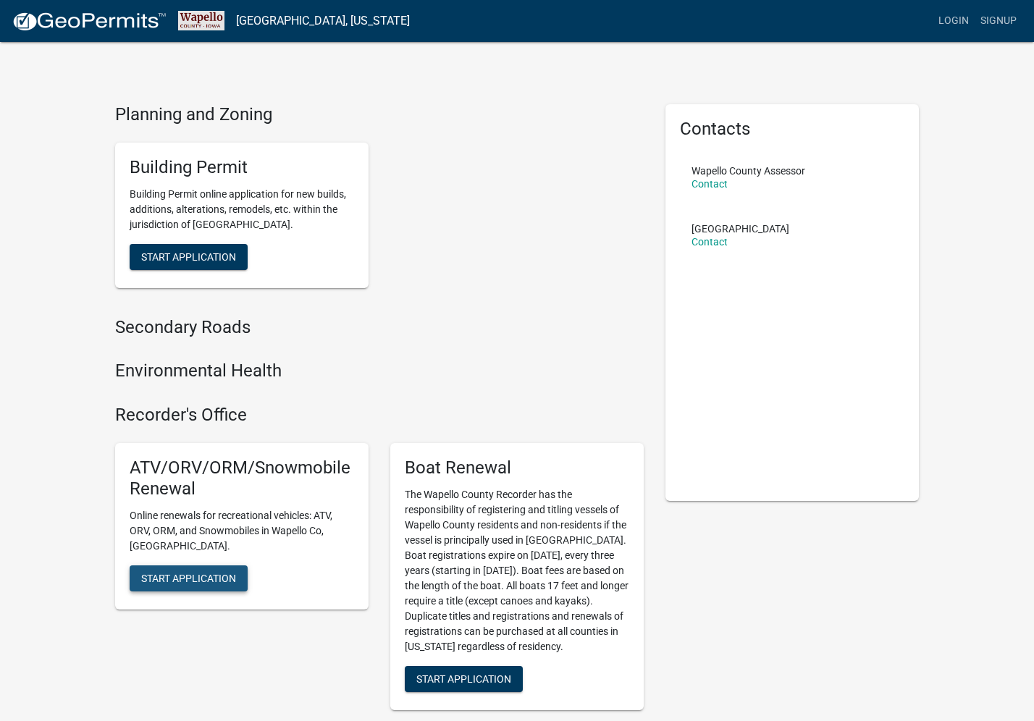
click at [169, 572] on span "Start Application" at bounding box center [188, 578] width 95 height 12
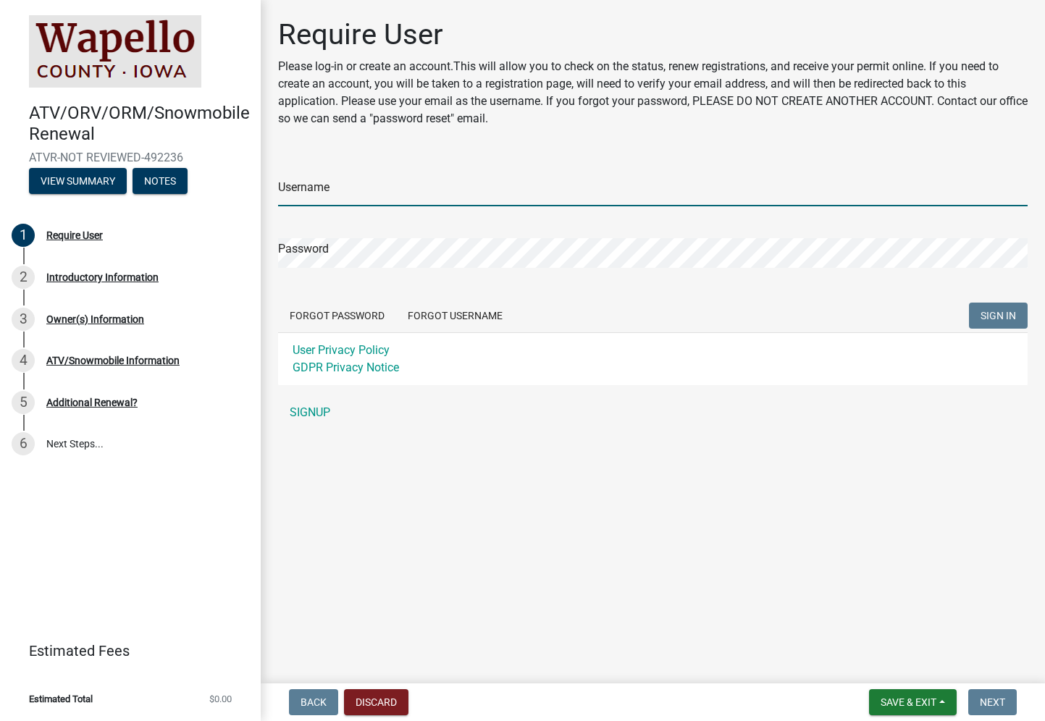
click at [310, 194] on input "Username" at bounding box center [653, 192] width 750 height 30
